Goal: Task Accomplishment & Management: Use online tool/utility

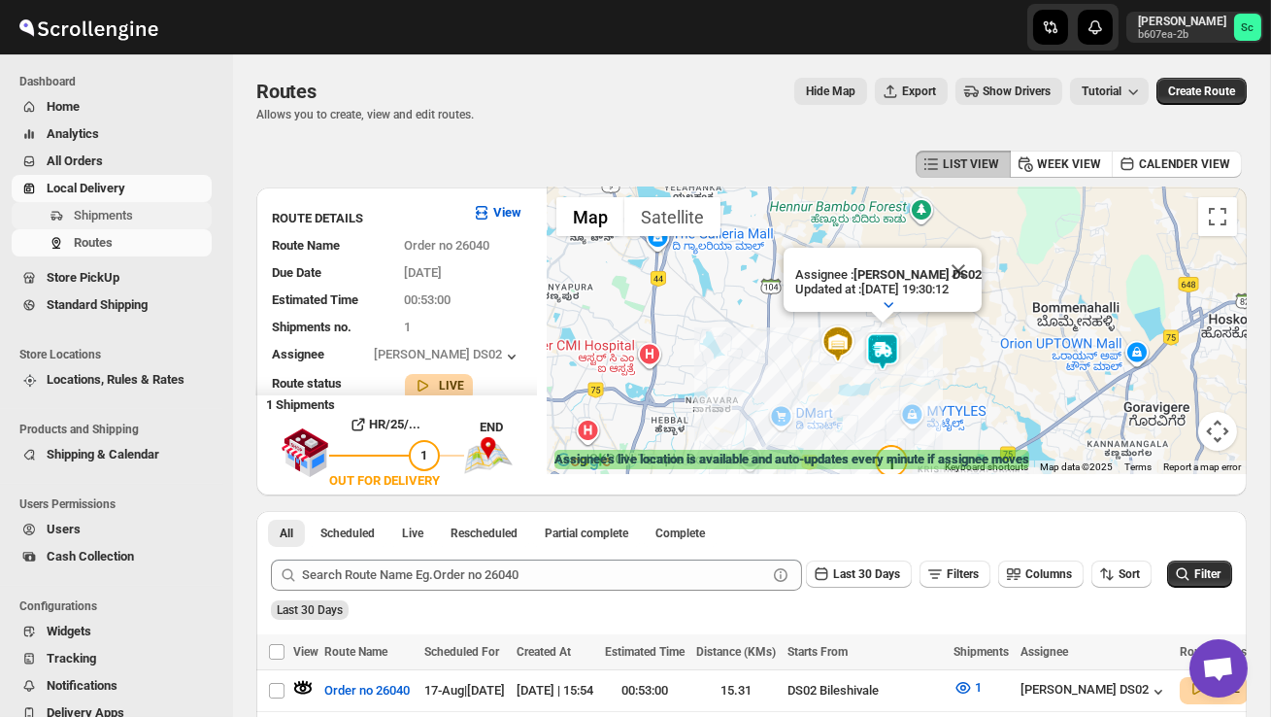
click at [119, 218] on span "Shipments" at bounding box center [103, 215] width 59 height 15
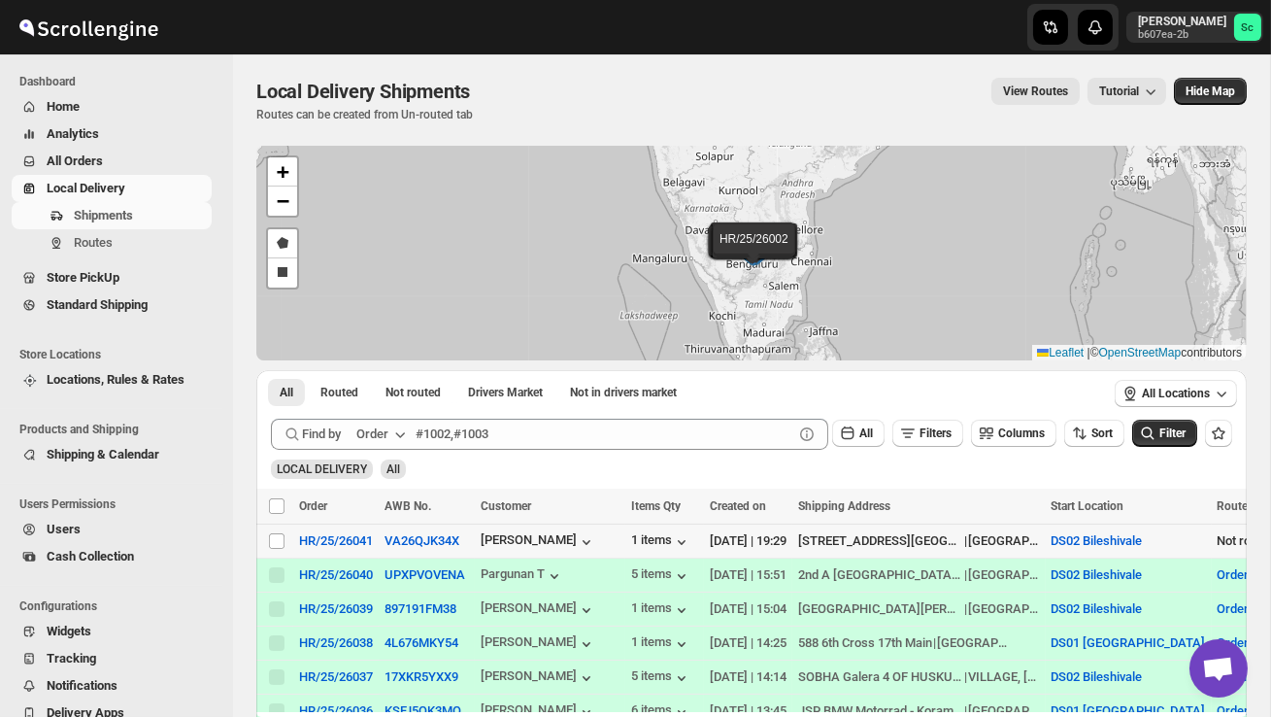
click at [272, 551] on td "Select shipment" at bounding box center [274, 541] width 37 height 34
checkbox input "true"
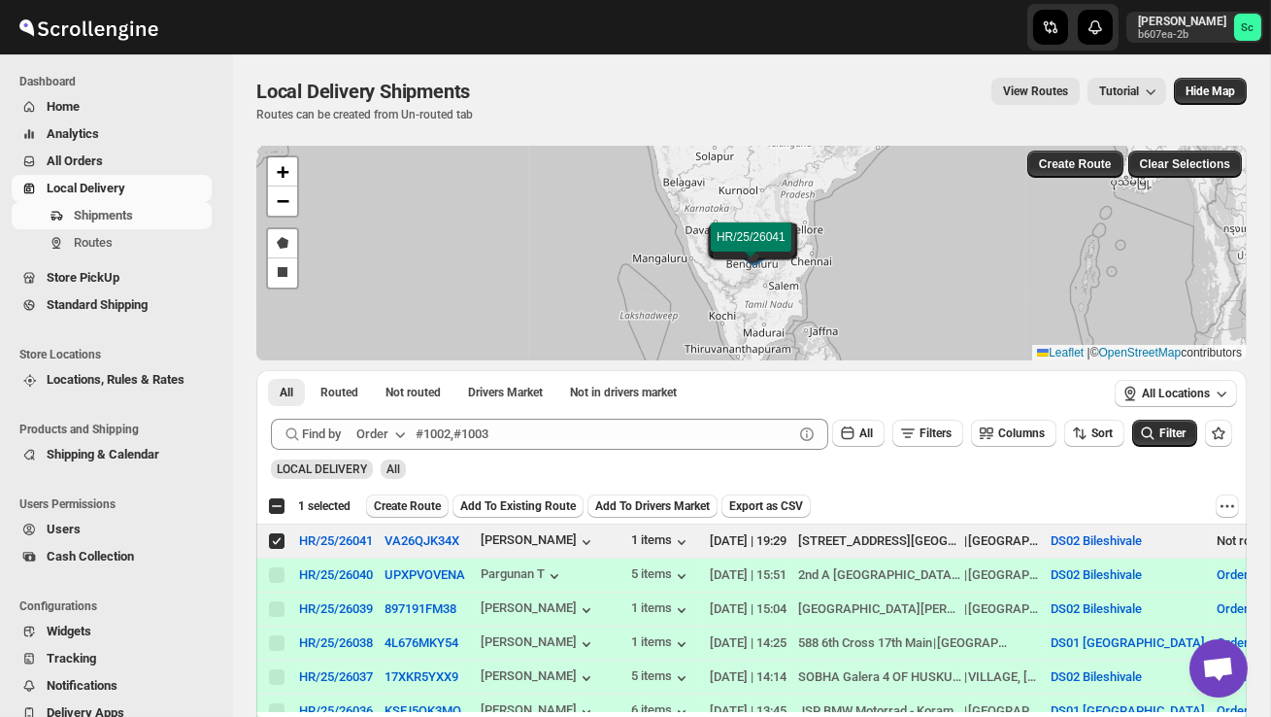
click at [420, 505] on span "Create Route" at bounding box center [407, 506] width 67 height 16
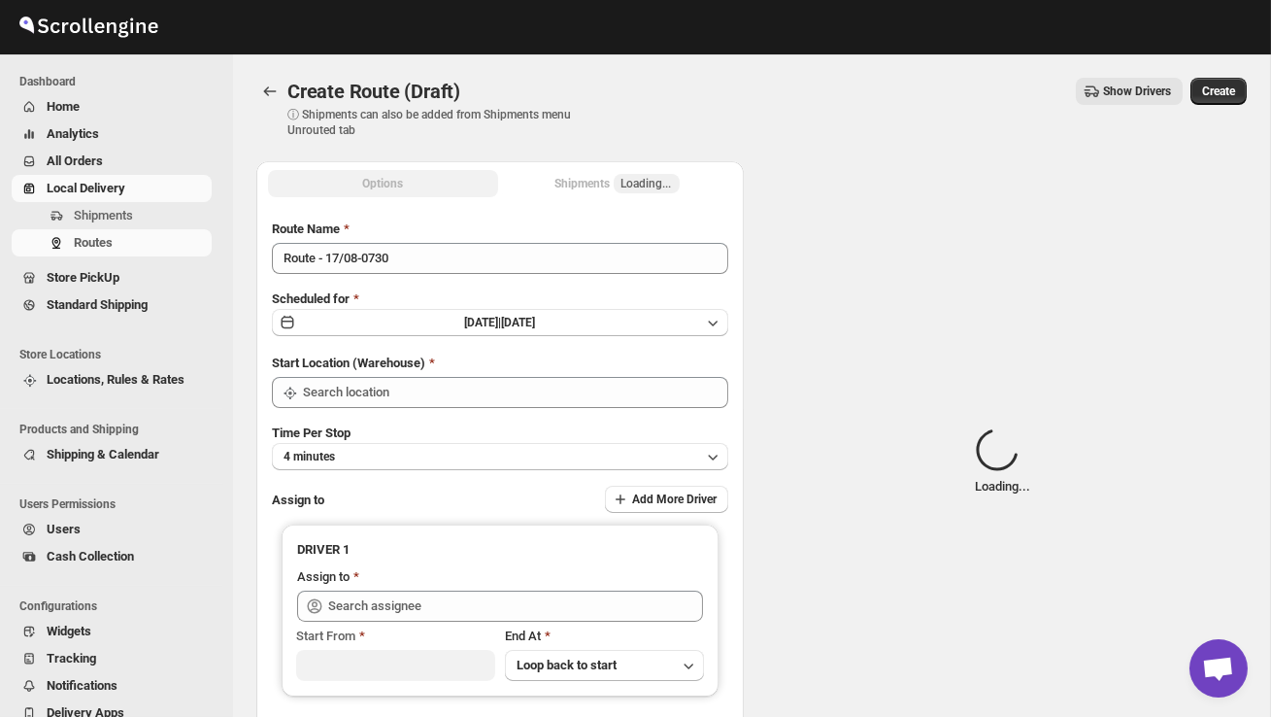
type input "DS02 Bileshivale"
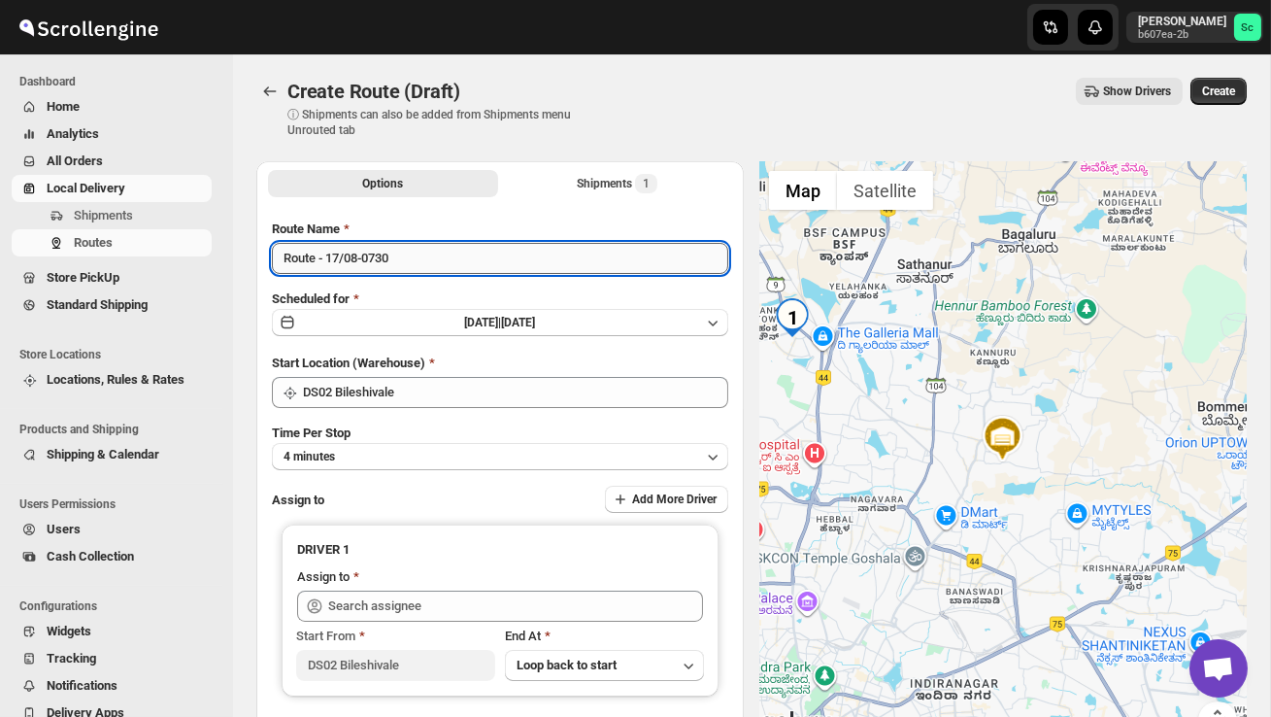
click at [408, 265] on input "Route - 17/08-0730" at bounding box center [500, 258] width 456 height 31
type input "R"
click at [375, 265] on input "Order no 260941" at bounding box center [500, 258] width 456 height 31
click at [408, 268] on input "Order no 26041" at bounding box center [500, 258] width 456 height 31
type input "Order no 26041"
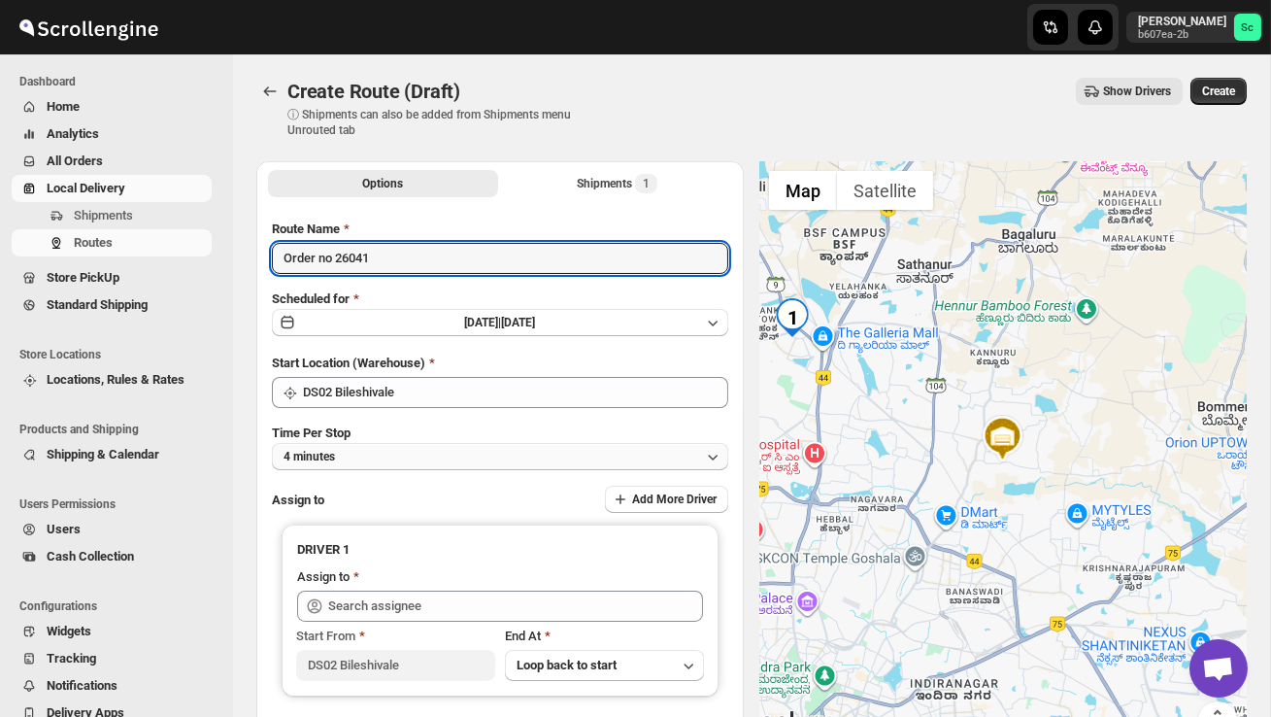
click at [447, 452] on button "4 minutes" at bounding box center [500, 456] width 456 height 27
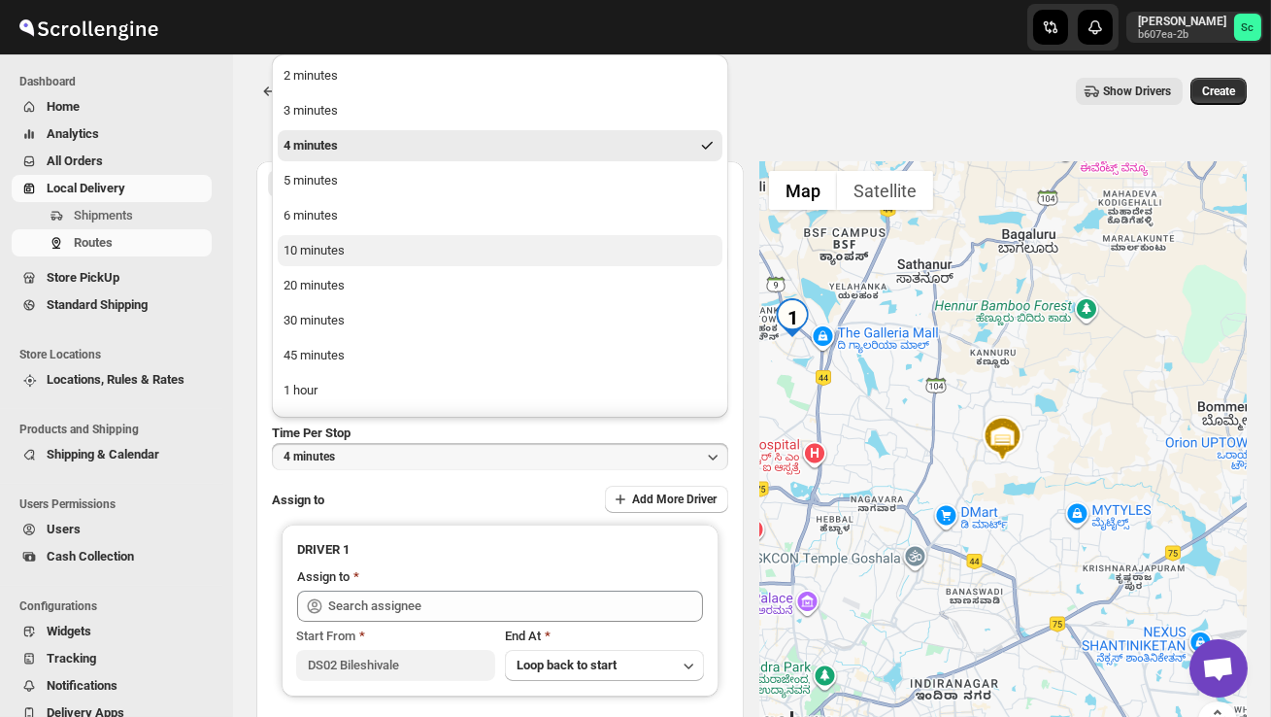
click at [384, 262] on button "10 minutes" at bounding box center [500, 250] width 445 height 31
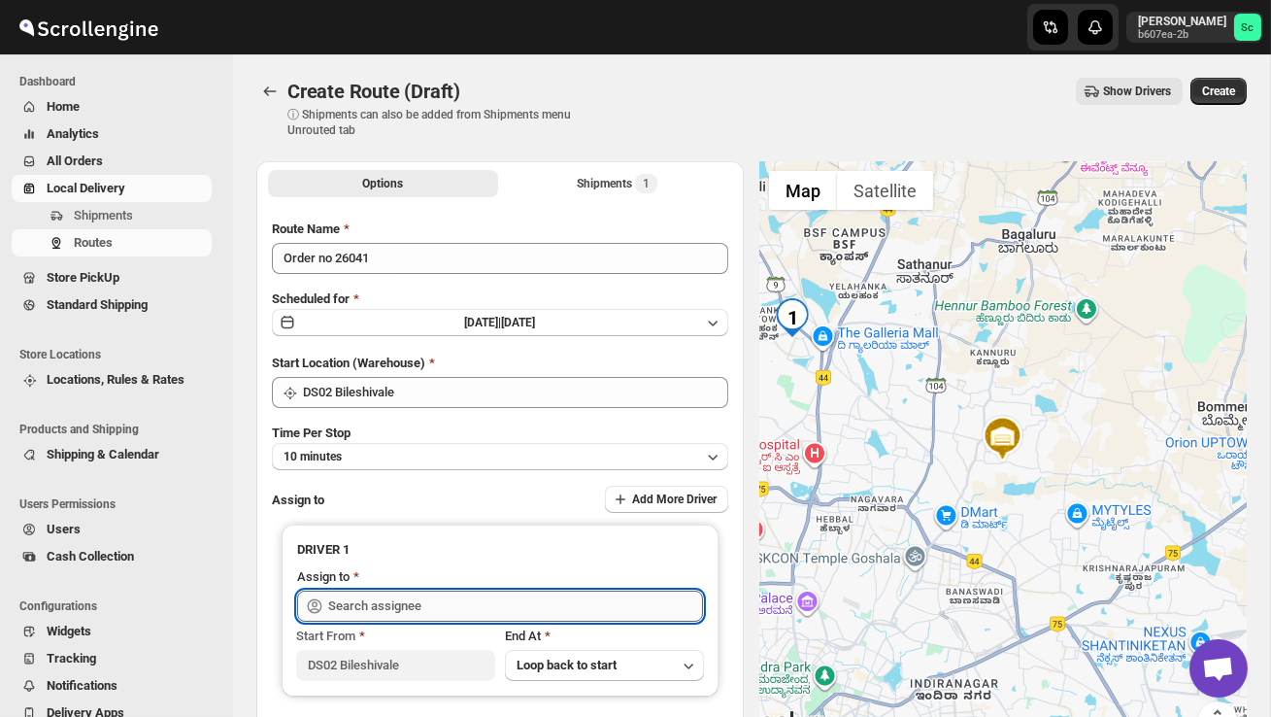
click at [430, 603] on input "text" at bounding box center [515, 605] width 375 height 31
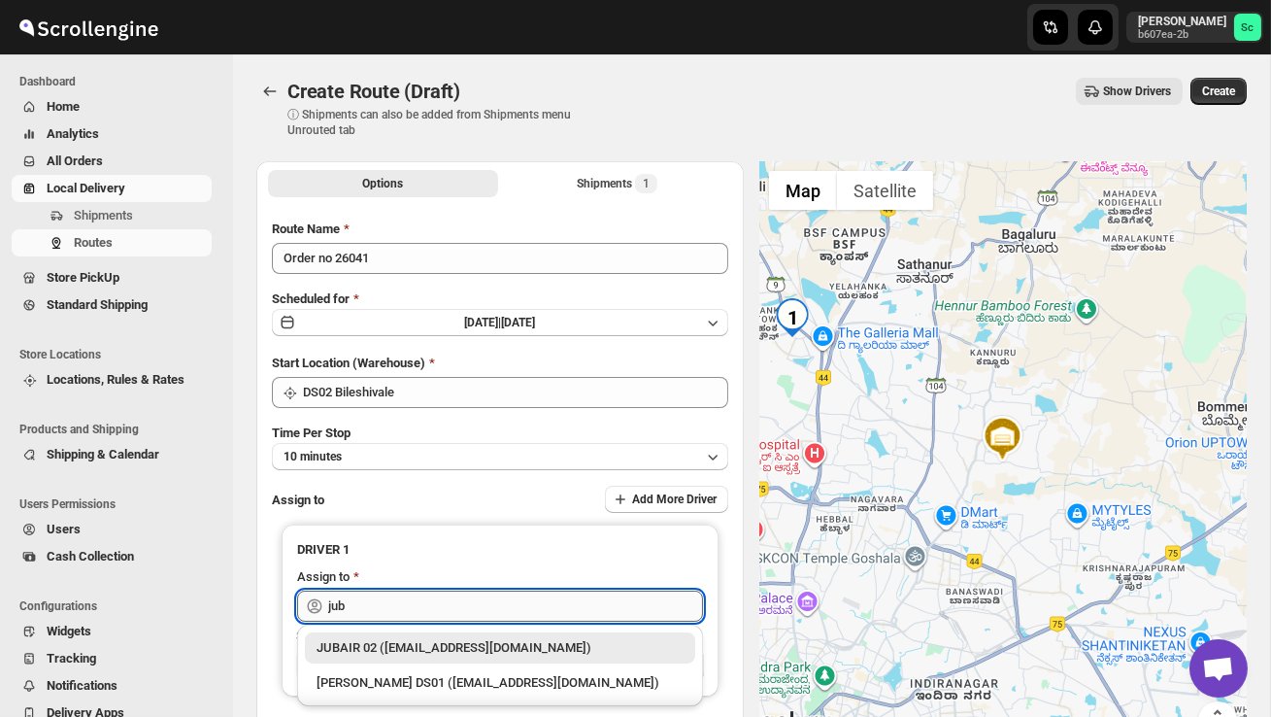
click at [487, 601] on input "jub" at bounding box center [515, 605] width 375 height 31
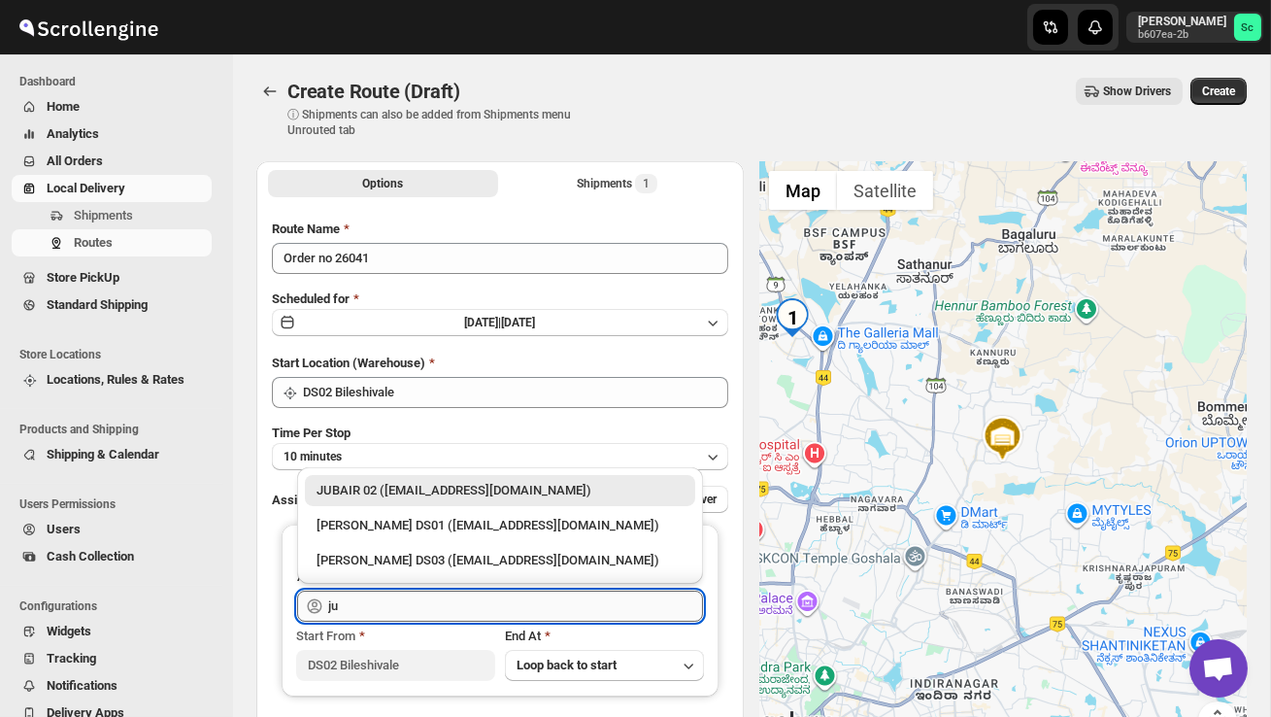
type input "j"
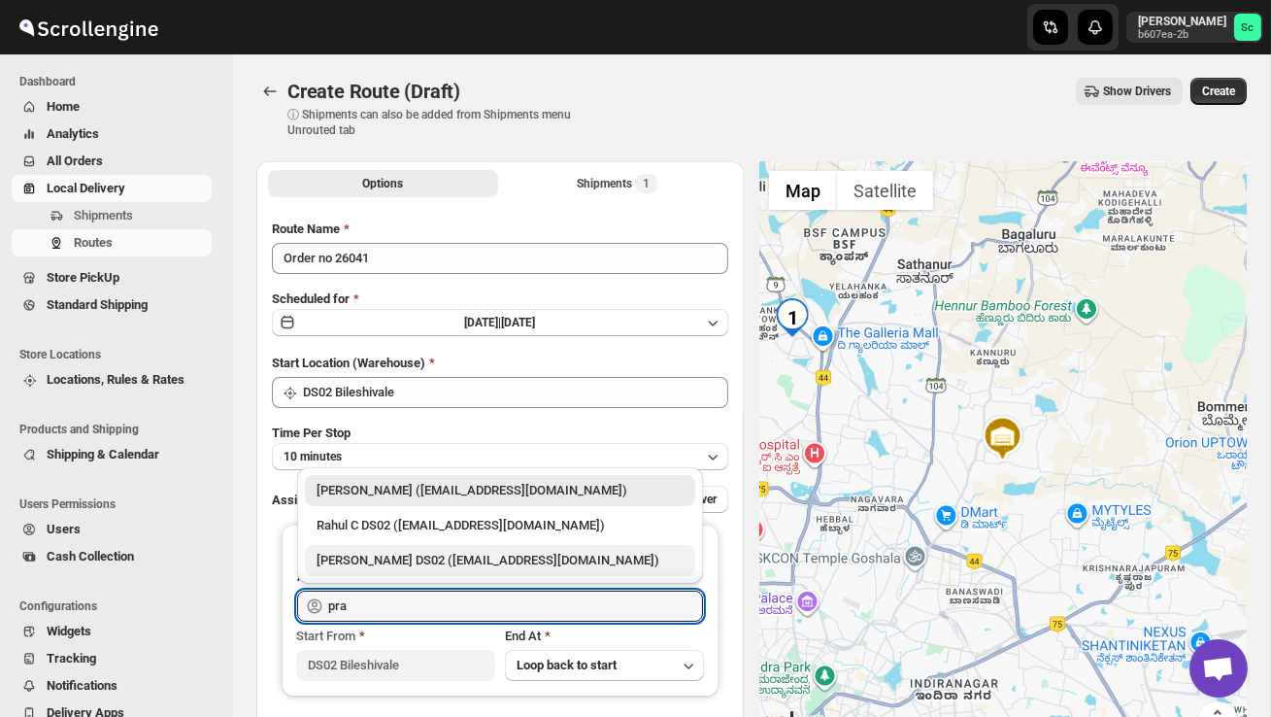
click at [505, 558] on div "[PERSON_NAME] DS02 ([EMAIL_ADDRESS][DOMAIN_NAME])" at bounding box center [500, 560] width 367 height 19
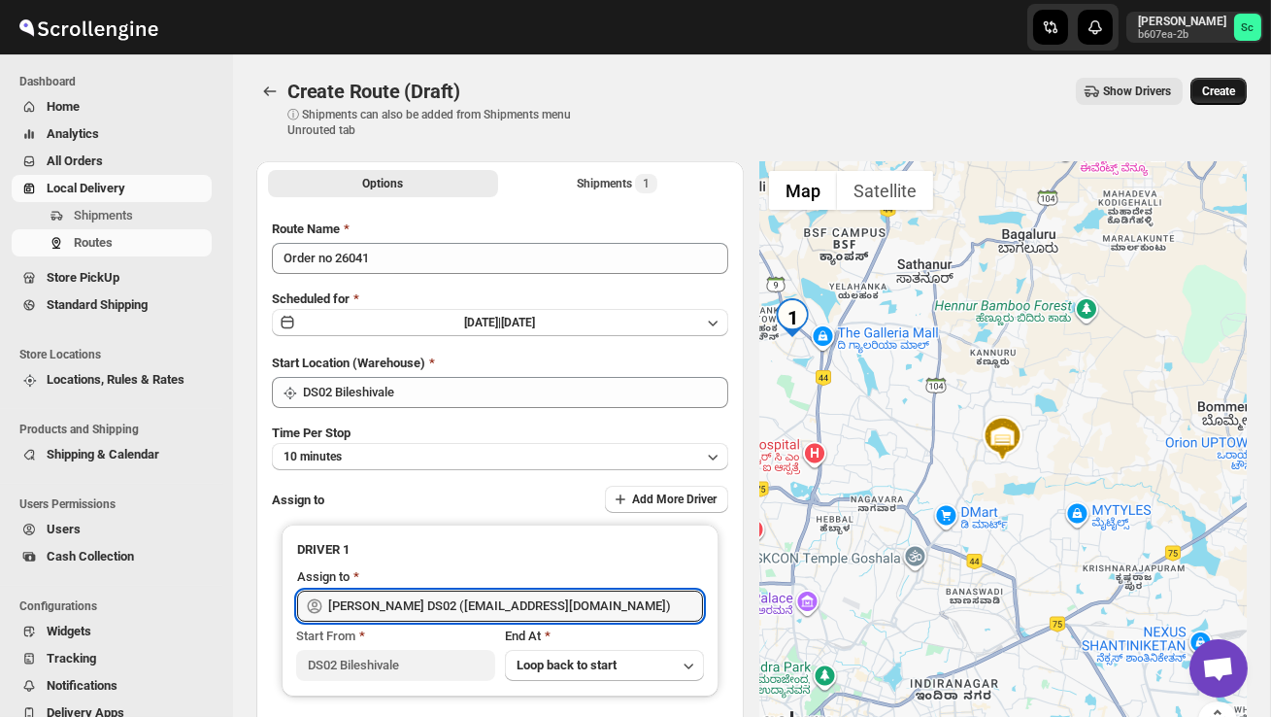
type input "[PERSON_NAME] DS02 ([EMAIL_ADDRESS][DOMAIN_NAME])"
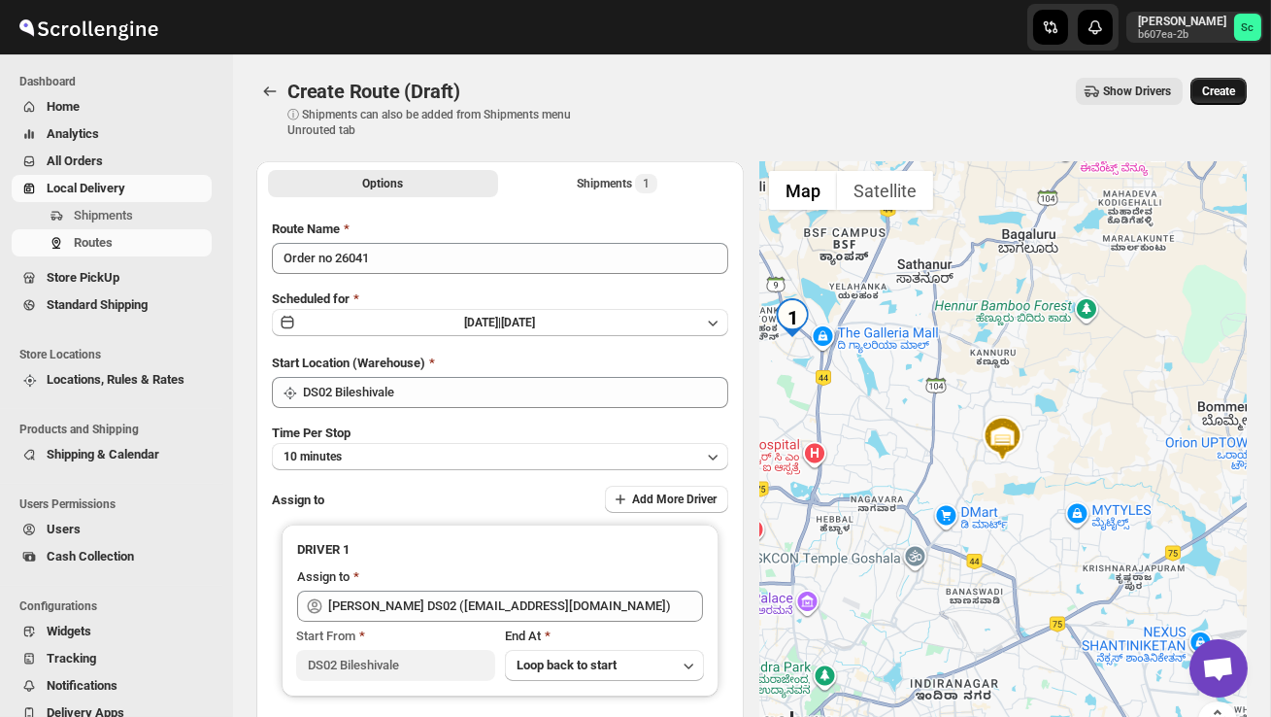
click at [1223, 79] on button "Create" at bounding box center [1218, 91] width 56 height 27
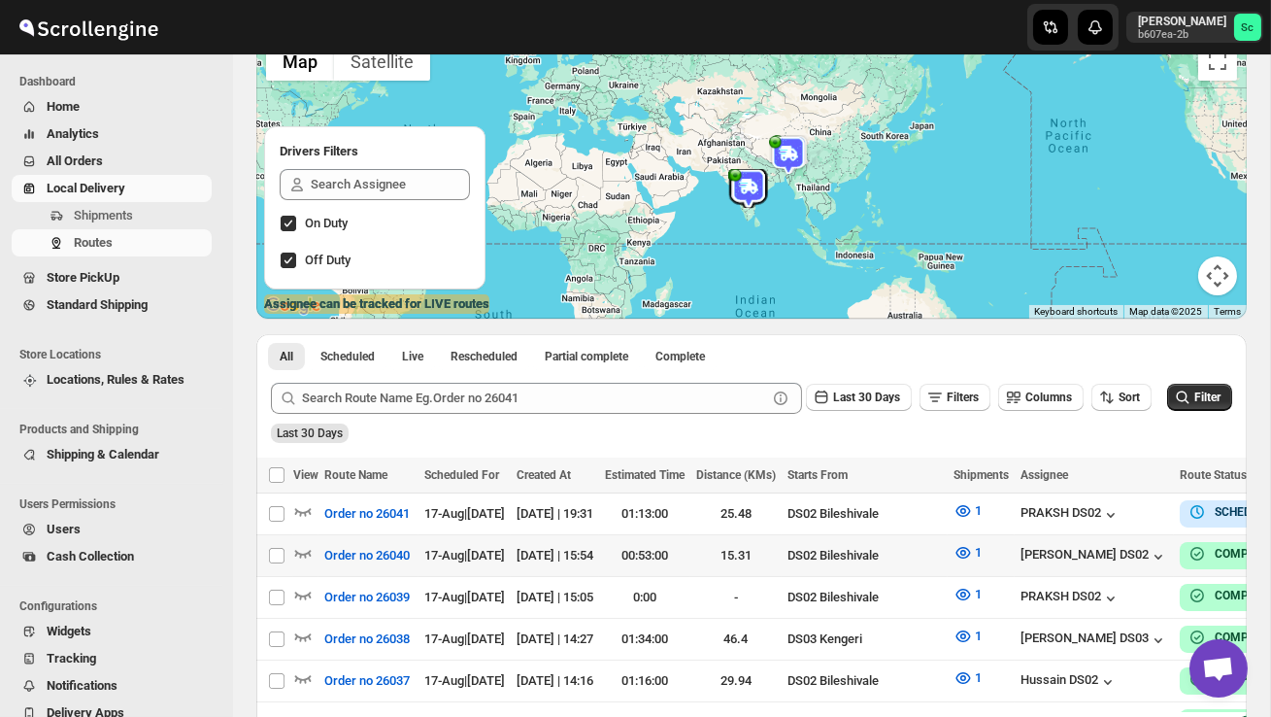
scroll to position [156, 0]
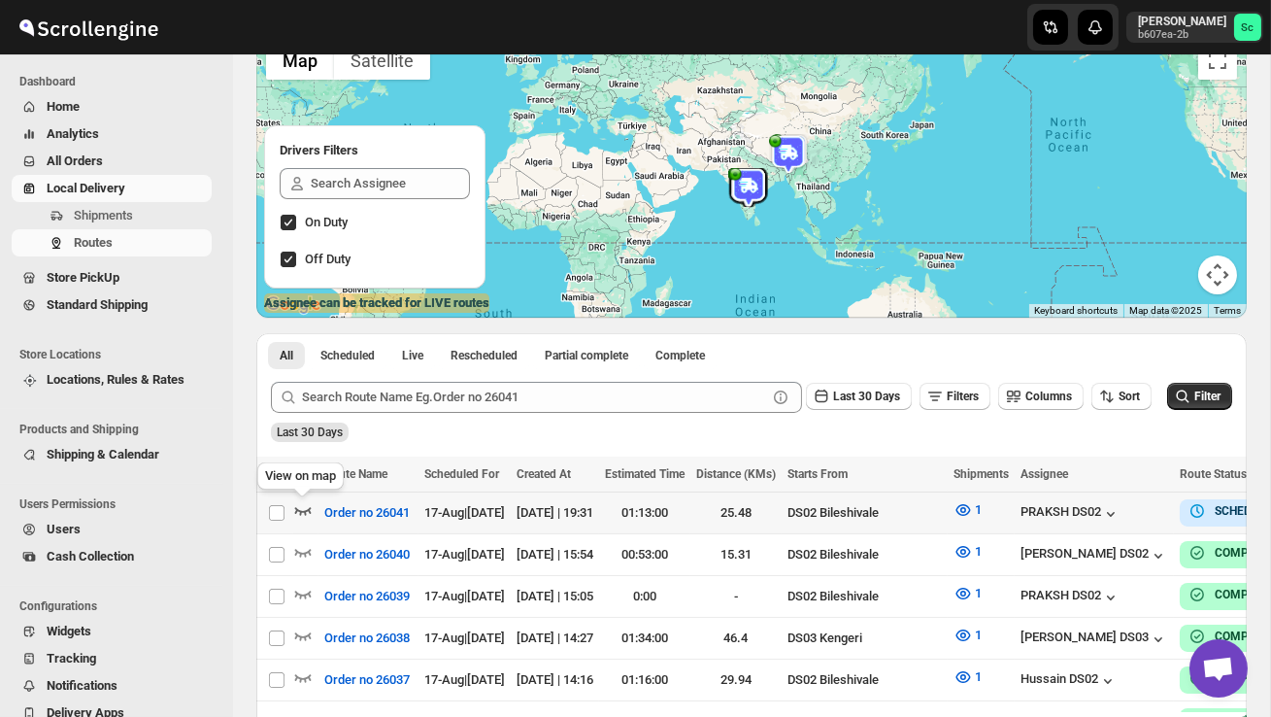
click at [302, 511] on icon "button" at bounding box center [303, 511] width 17 height 8
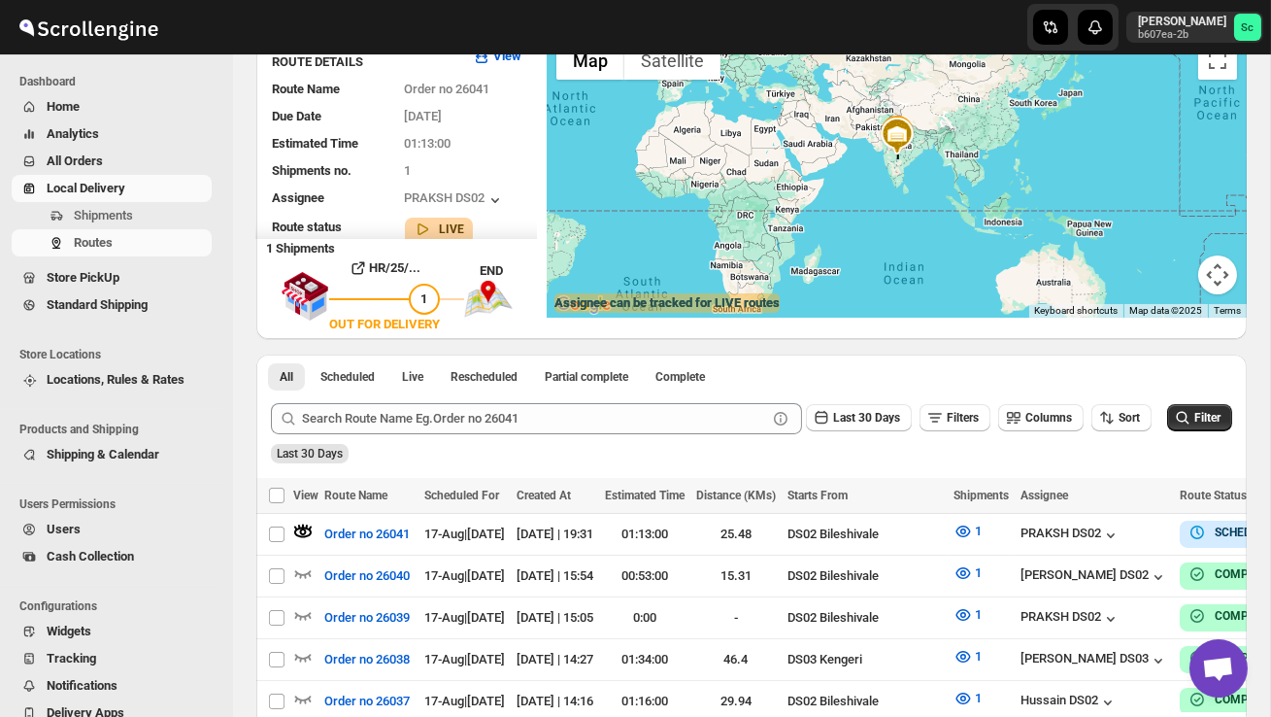
scroll to position [0, 0]
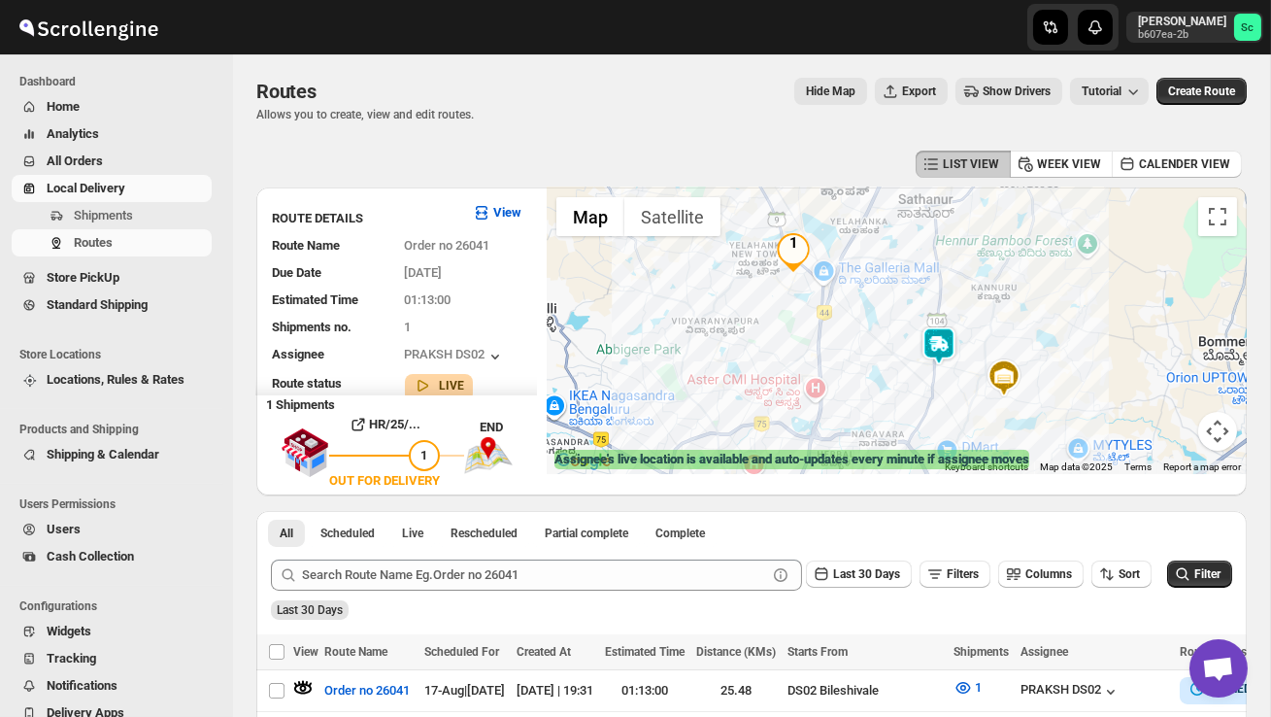
click at [941, 334] on img at bounding box center [938, 345] width 39 height 39
